Goal: Check status

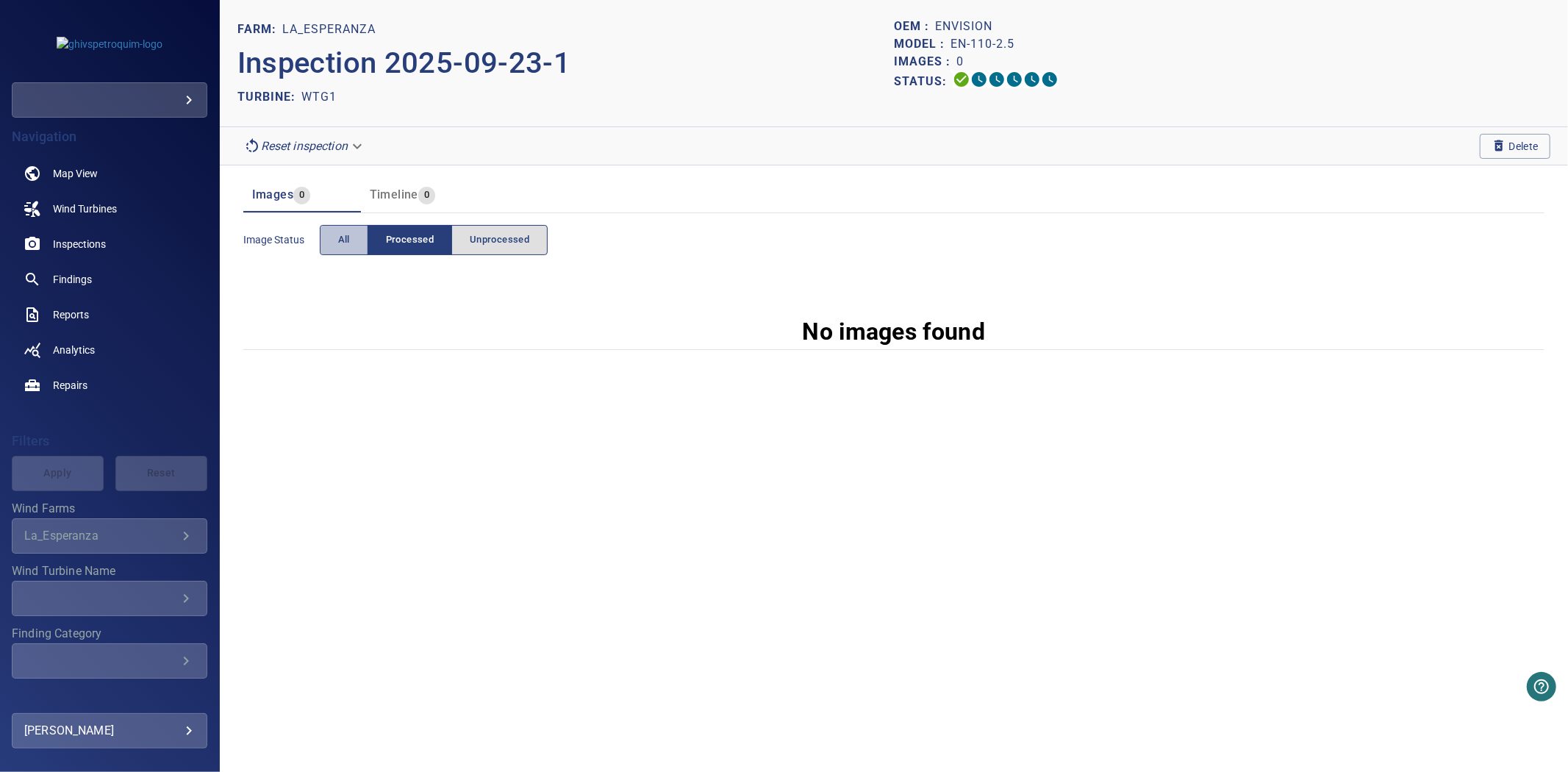
click at [350, 240] on button "All" at bounding box center [344, 240] width 49 height 30
click at [430, 241] on span "Processed" at bounding box center [410, 240] width 48 height 17
